Goal: Information Seeking & Learning: Learn about a topic

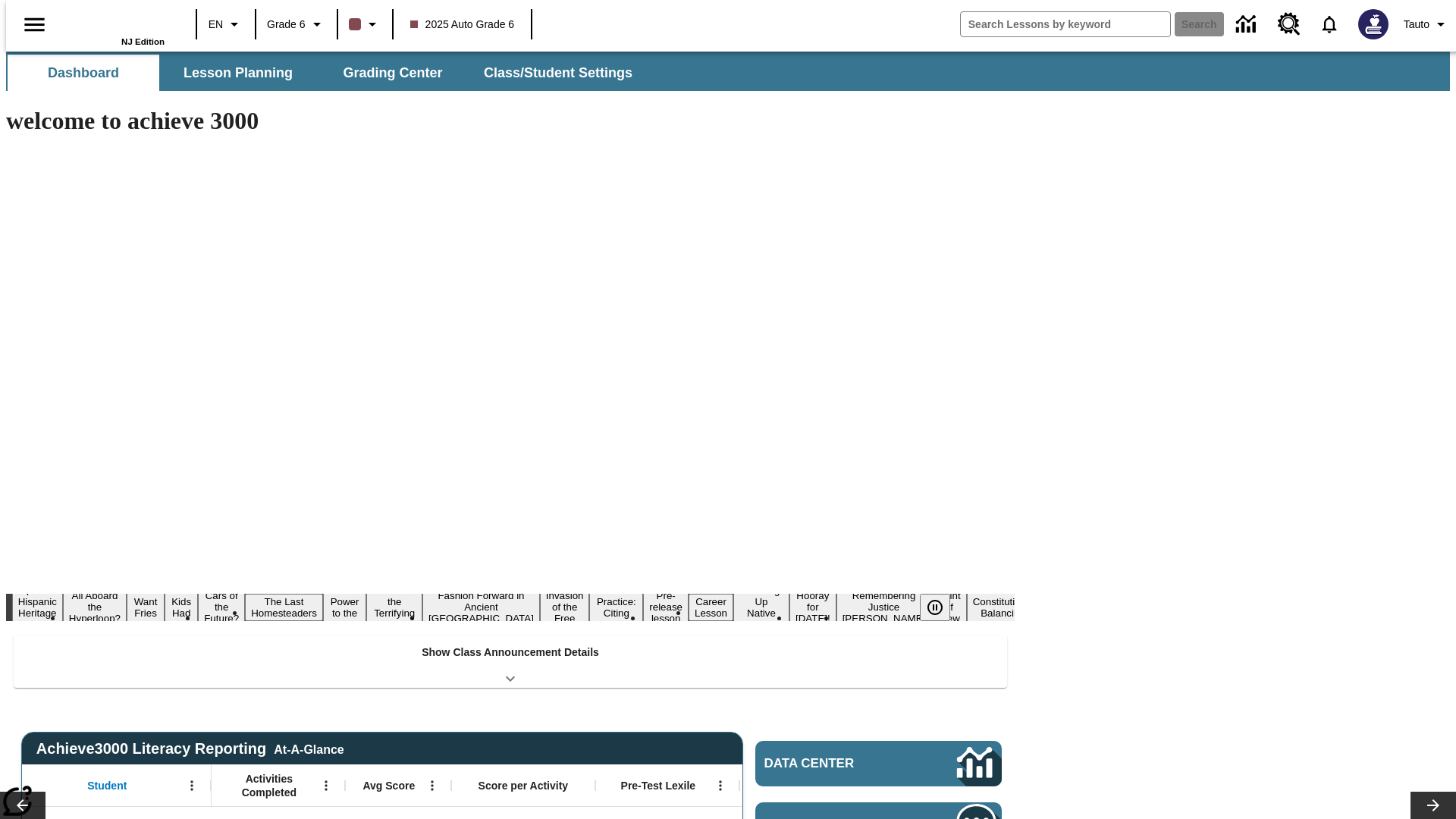
type input "-1"
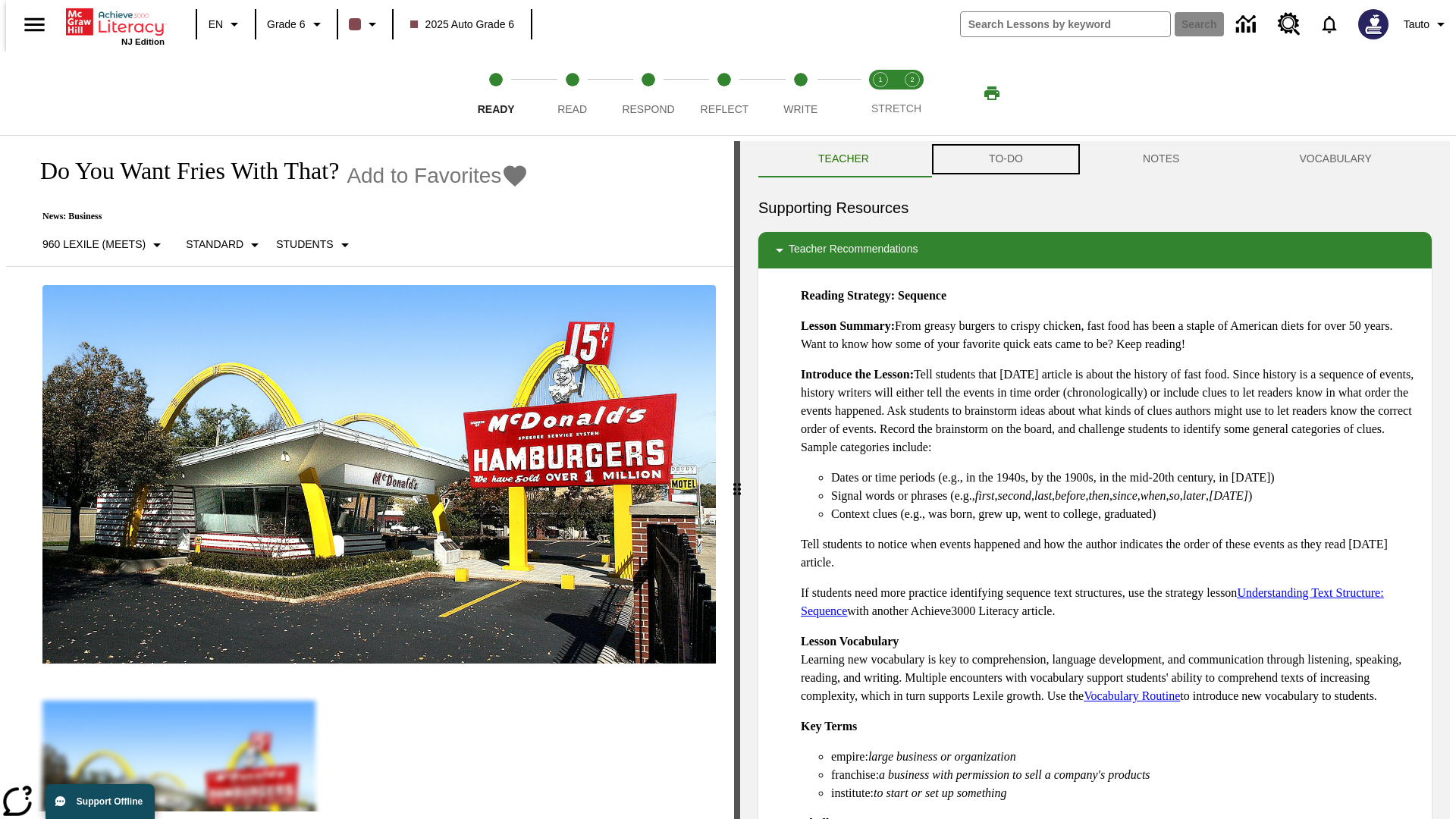
click at [1005, 159] on button "TO-DO" at bounding box center [1006, 159] width 154 height 37
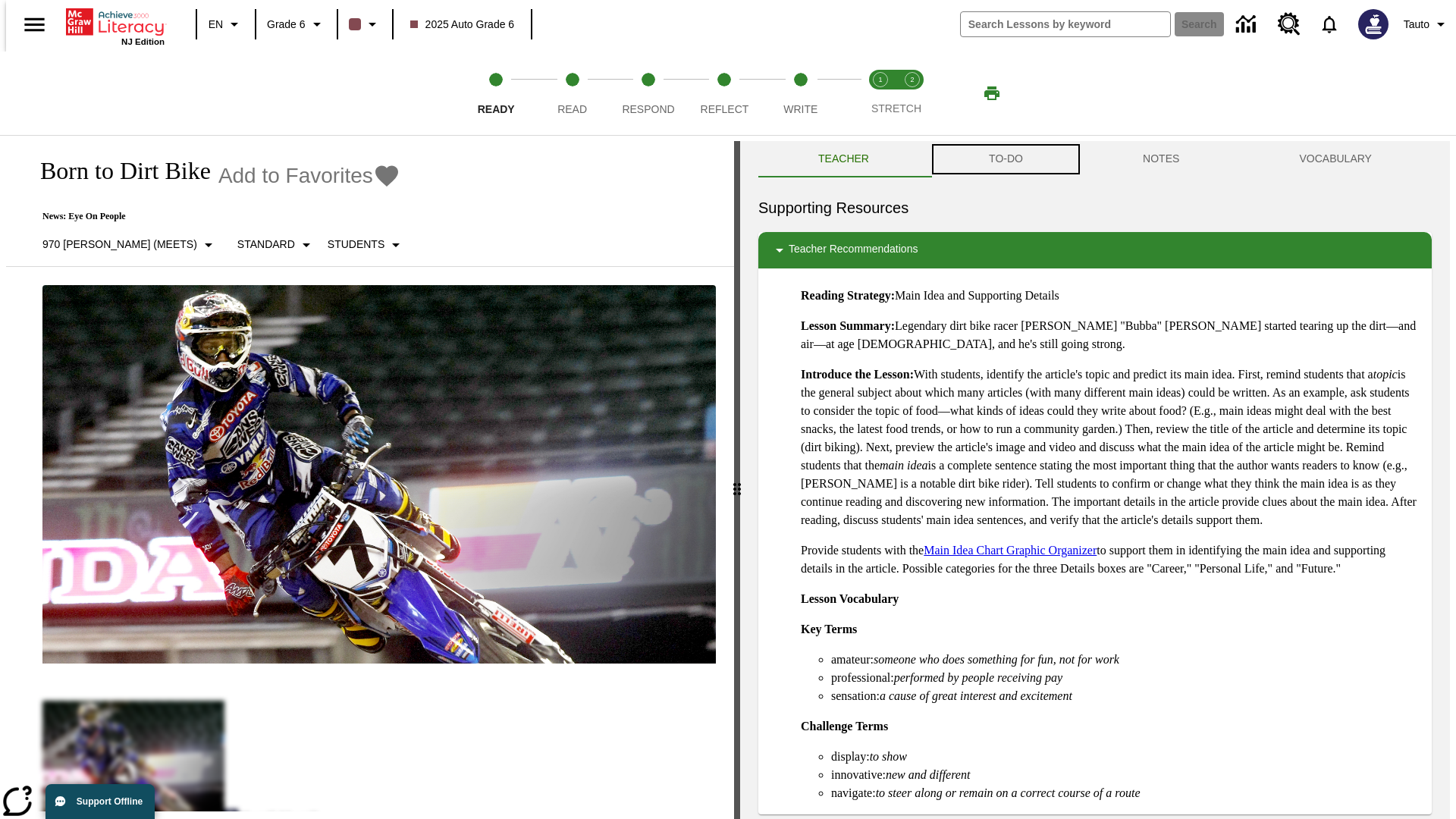
click at [1005, 159] on button "TO-DO" at bounding box center [1006, 159] width 154 height 37
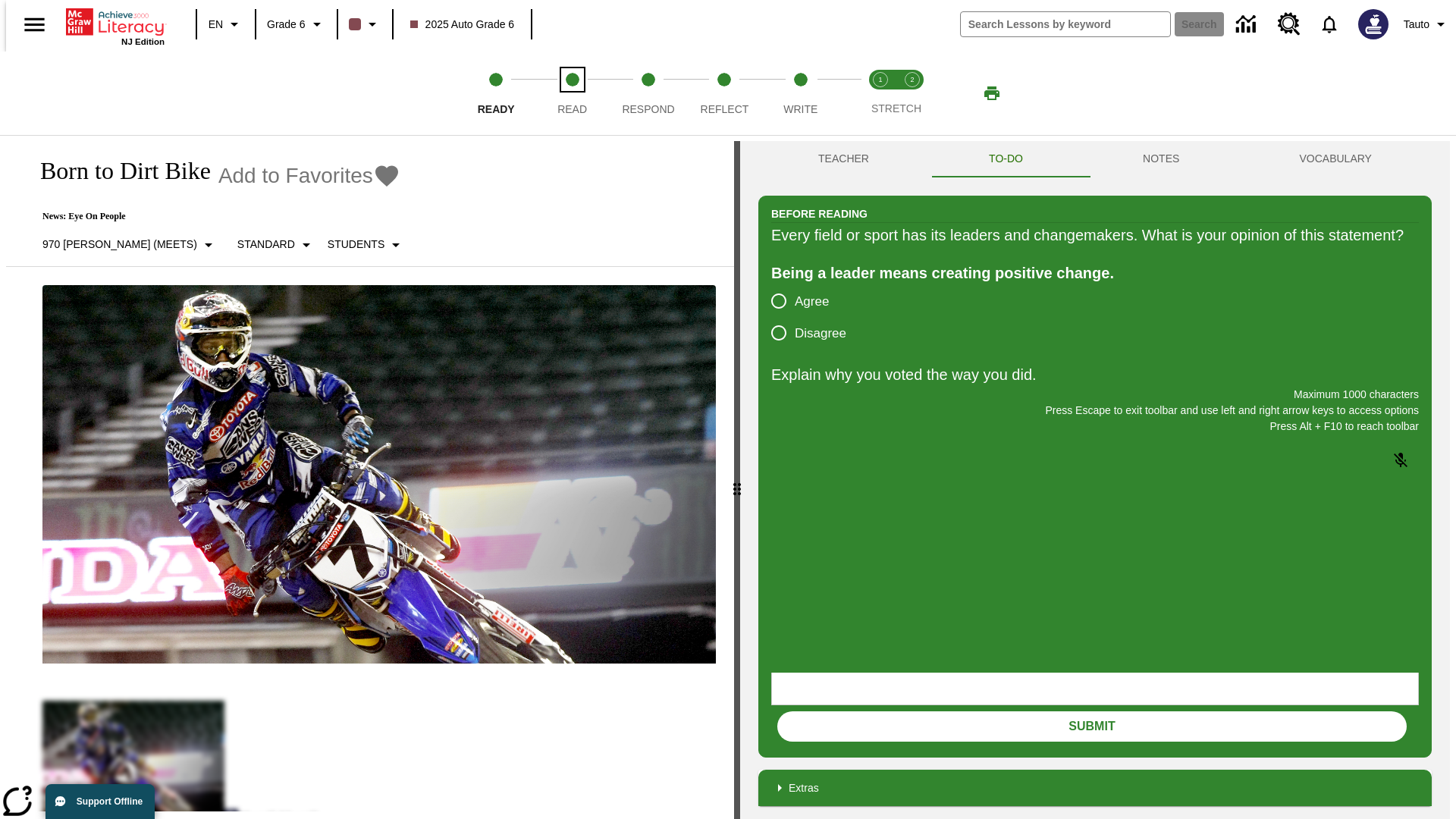
click at [572, 93] on span "Read" at bounding box center [572, 103] width 30 height 28
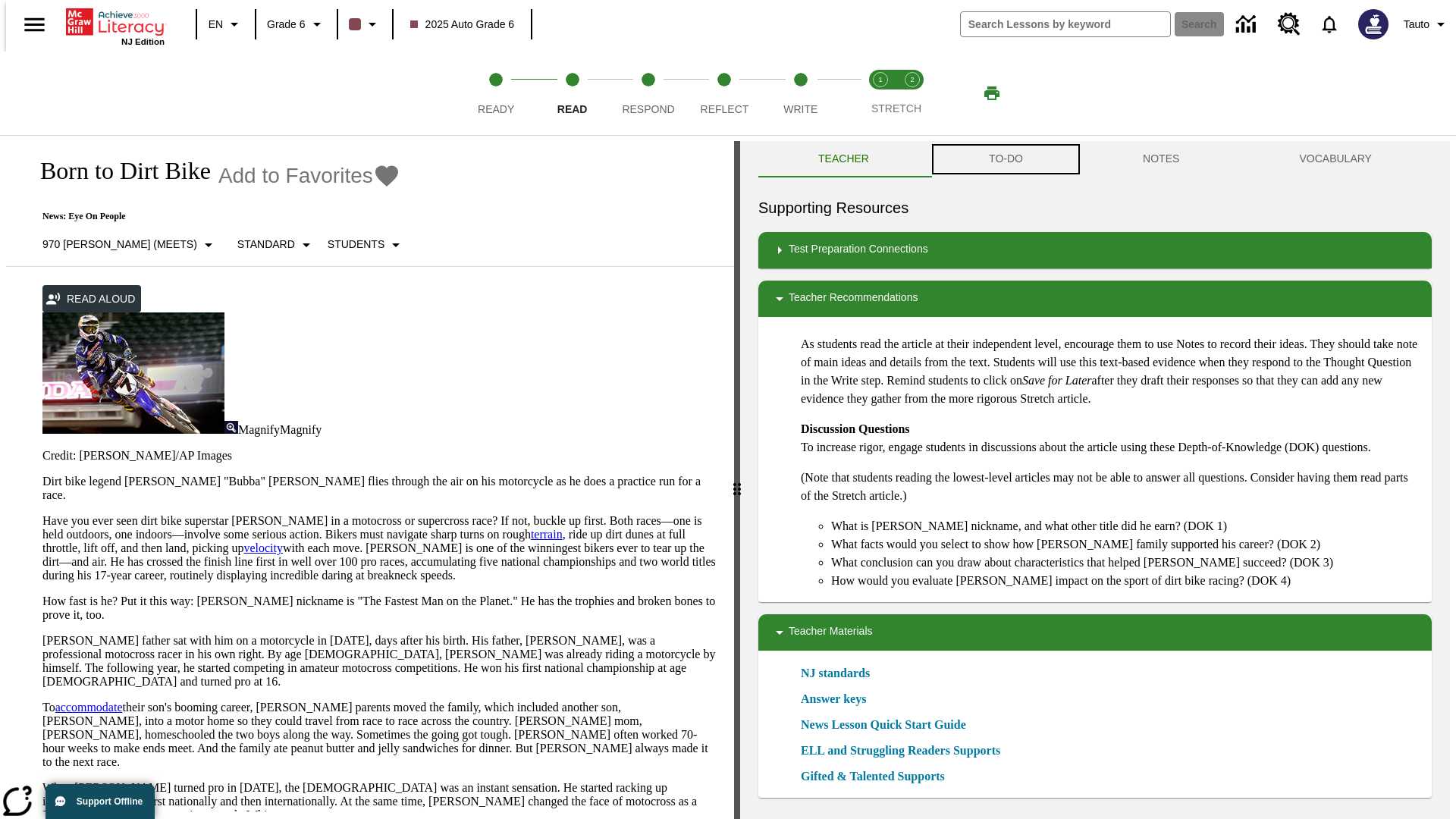
scroll to position [1, 0]
click at [1005, 159] on button "TO-DO" at bounding box center [1006, 158] width 154 height 37
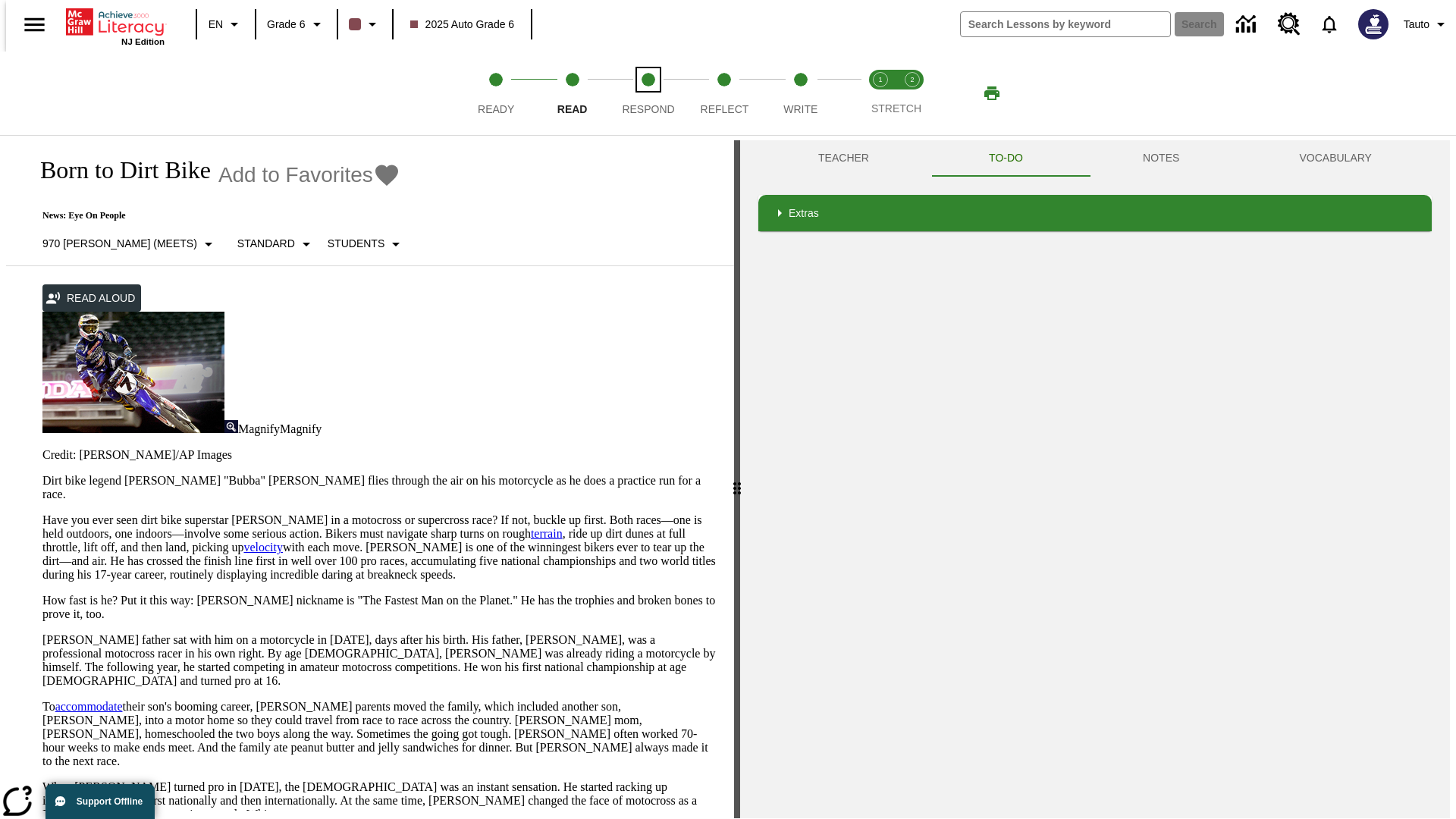
click at [648, 93] on span "Respond" at bounding box center [648, 103] width 52 height 28
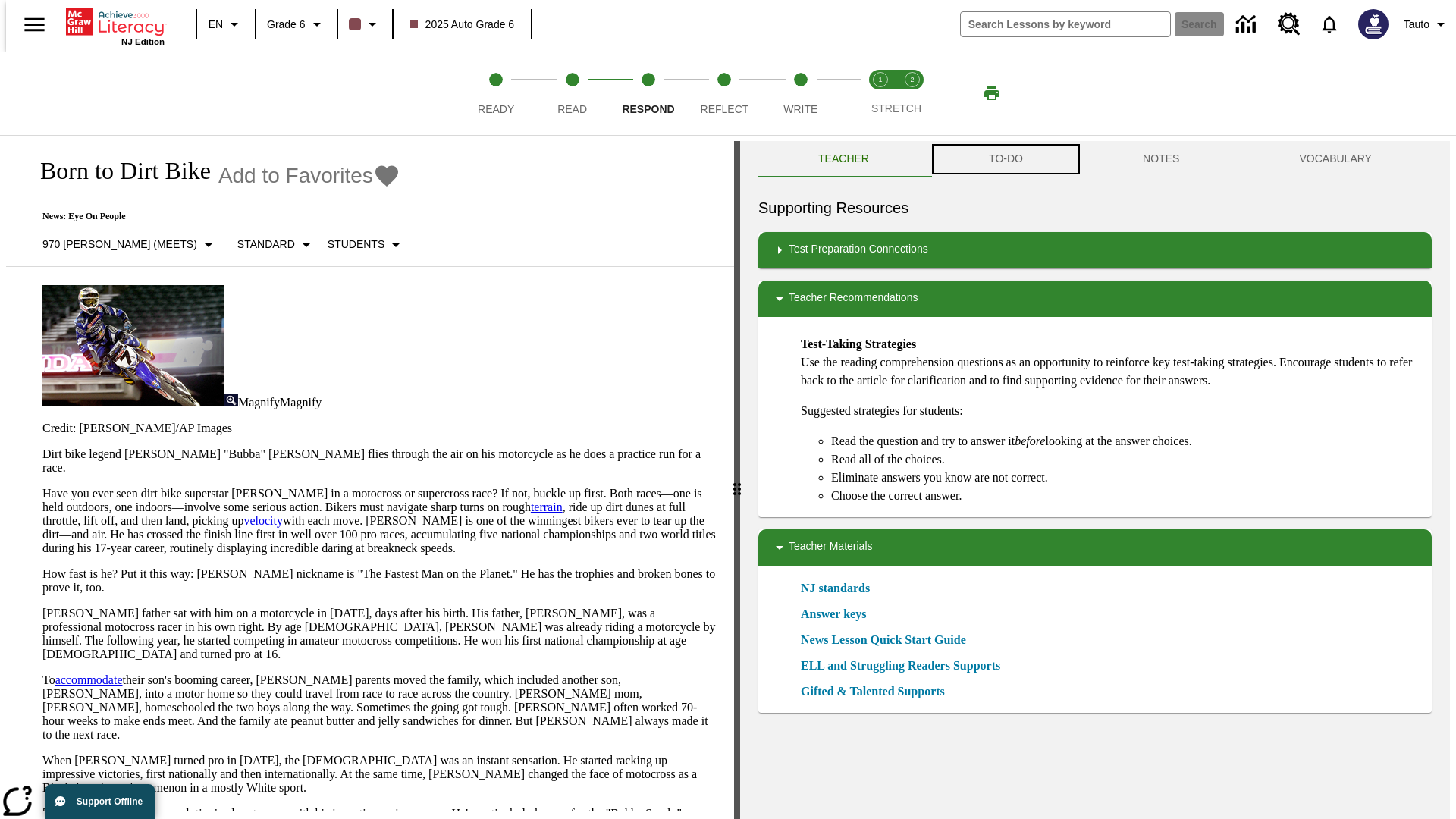
scroll to position [1, 0]
click at [1005, 159] on button "TO-DO" at bounding box center [1006, 158] width 154 height 37
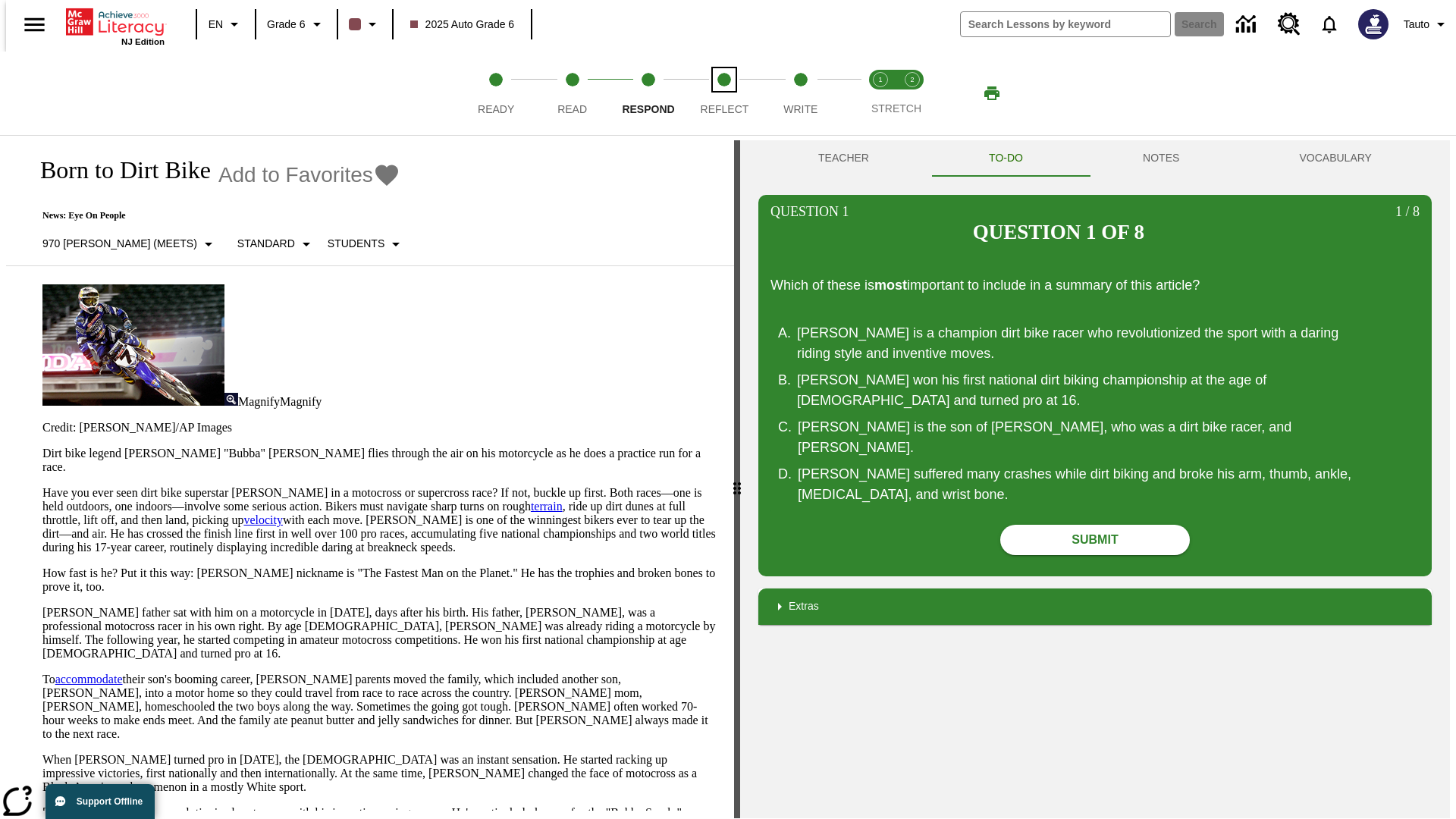
click at [724, 93] on span "Reflect" at bounding box center [724, 103] width 48 height 28
